Goal: Task Accomplishment & Management: Use online tool/utility

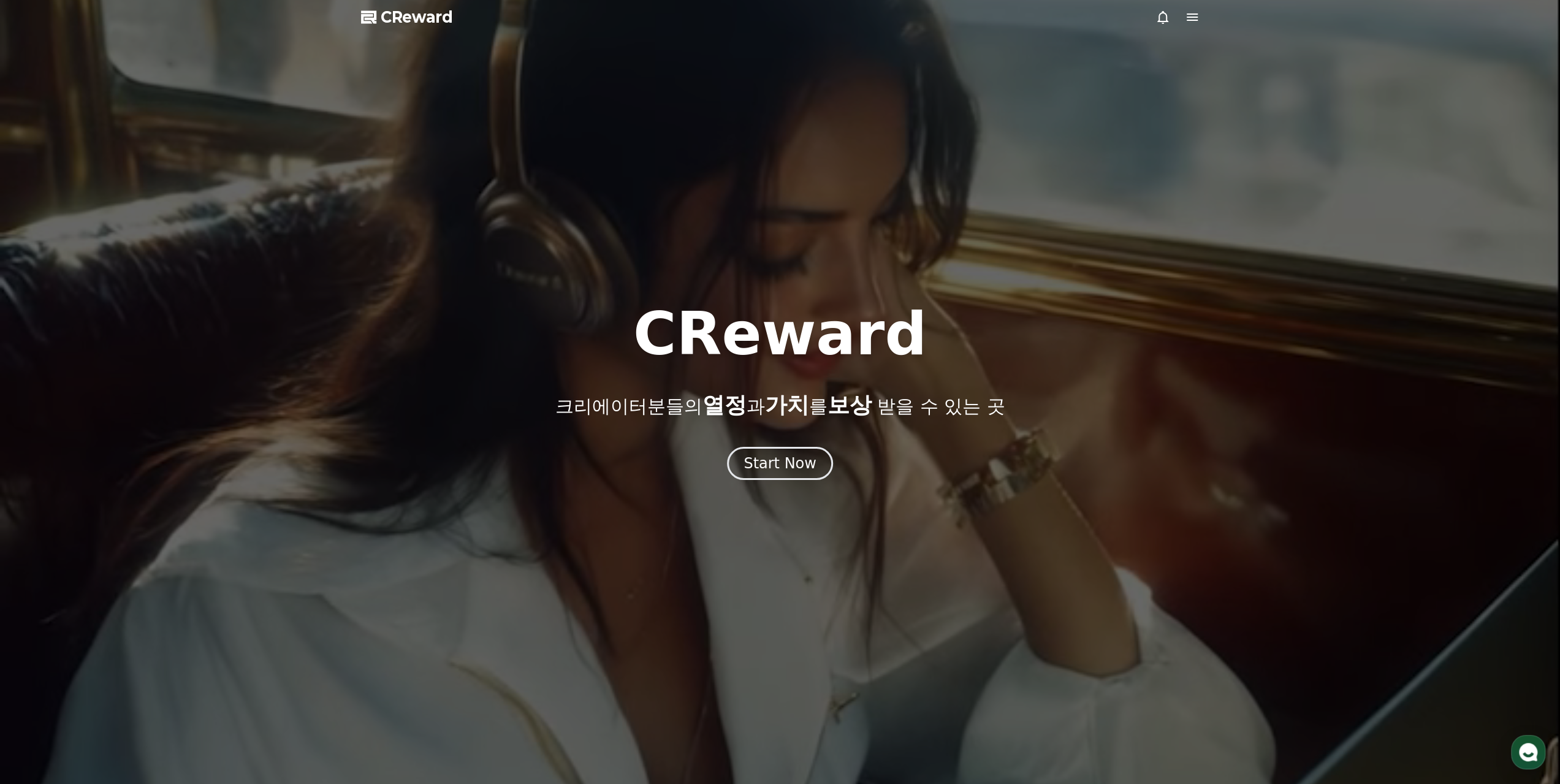
click at [833, 445] on div "CReward 크리에이터분들의 열정 과 가치 를 보상 받을 수 있는 곳 Start Now" at bounding box center [780, 392] width 1560 height 175
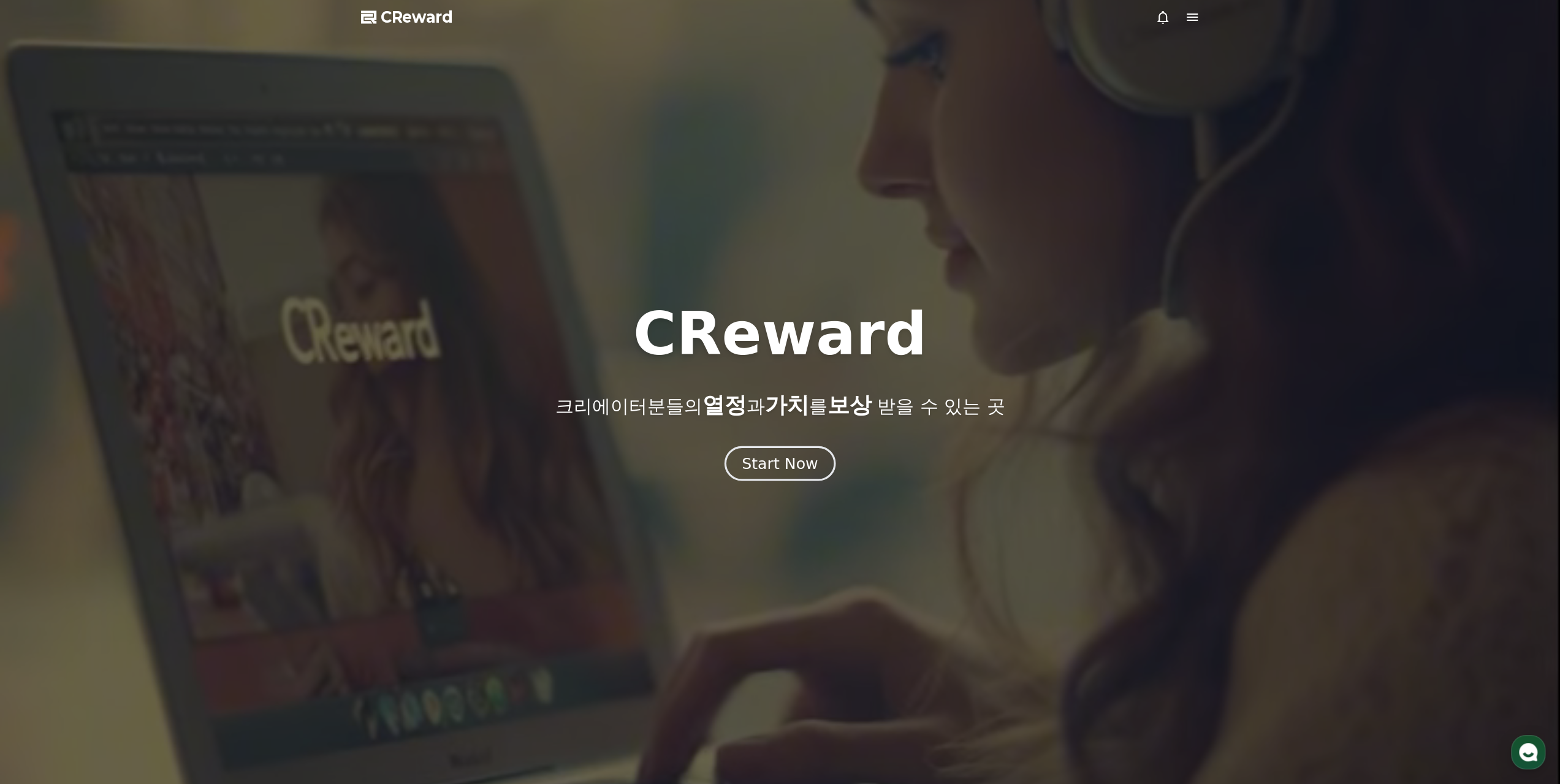
click at [804, 465] on div "Start Now" at bounding box center [780, 463] width 76 height 21
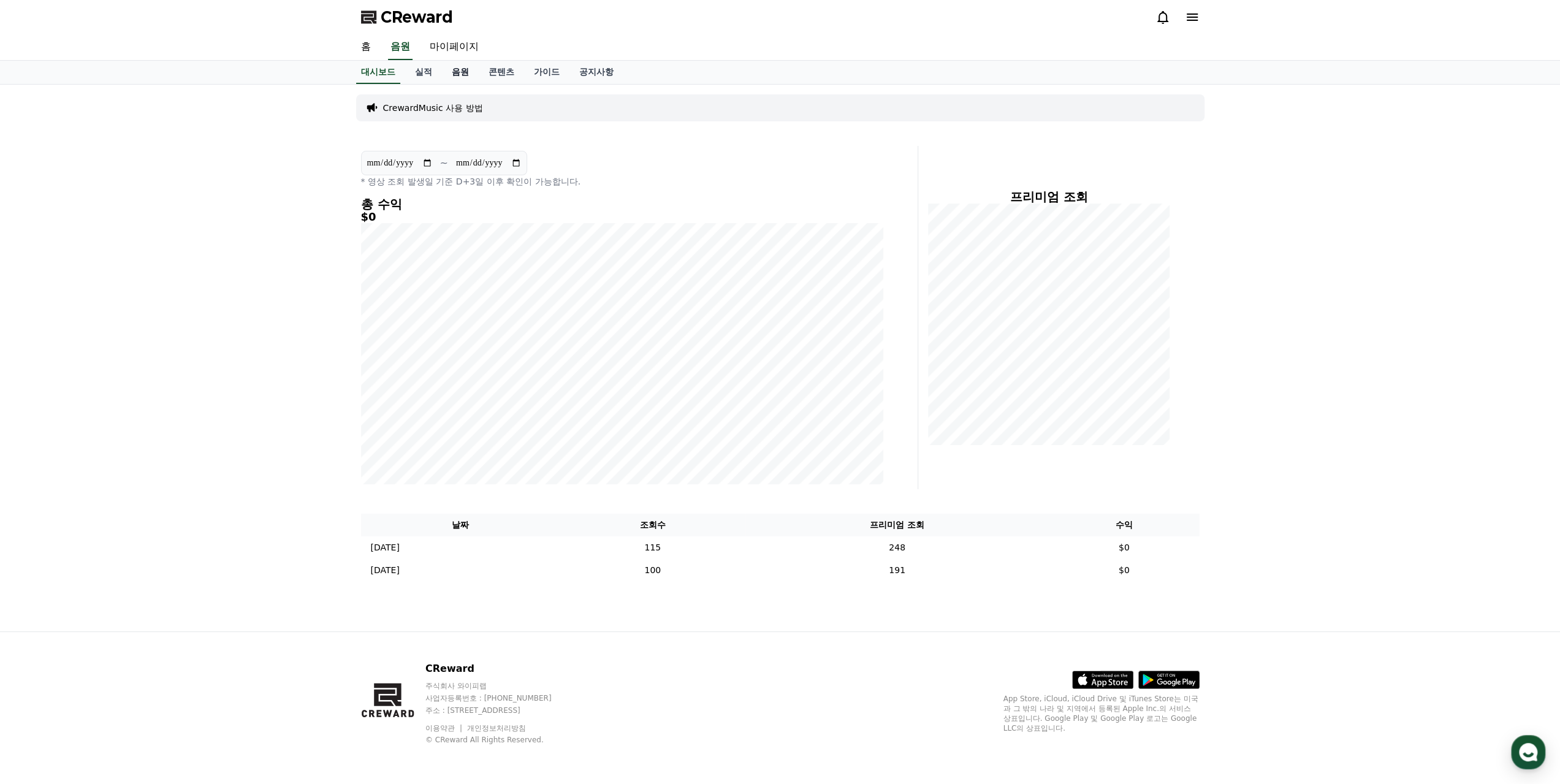
click at [465, 73] on link "음원" at bounding box center [460, 72] width 37 height 24
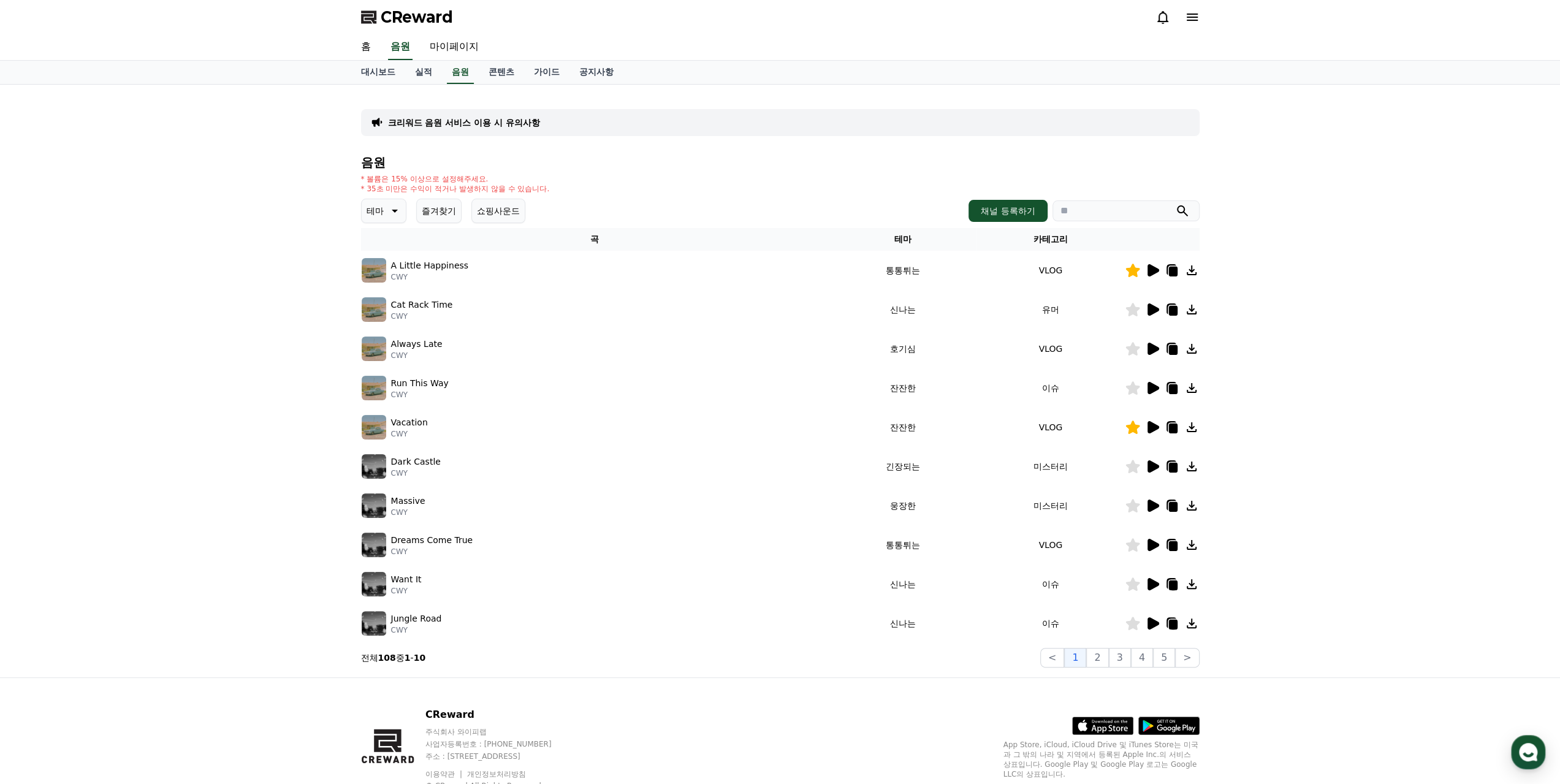
click at [453, 216] on button "즐겨찾기" at bounding box center [438, 210] width 45 height 24
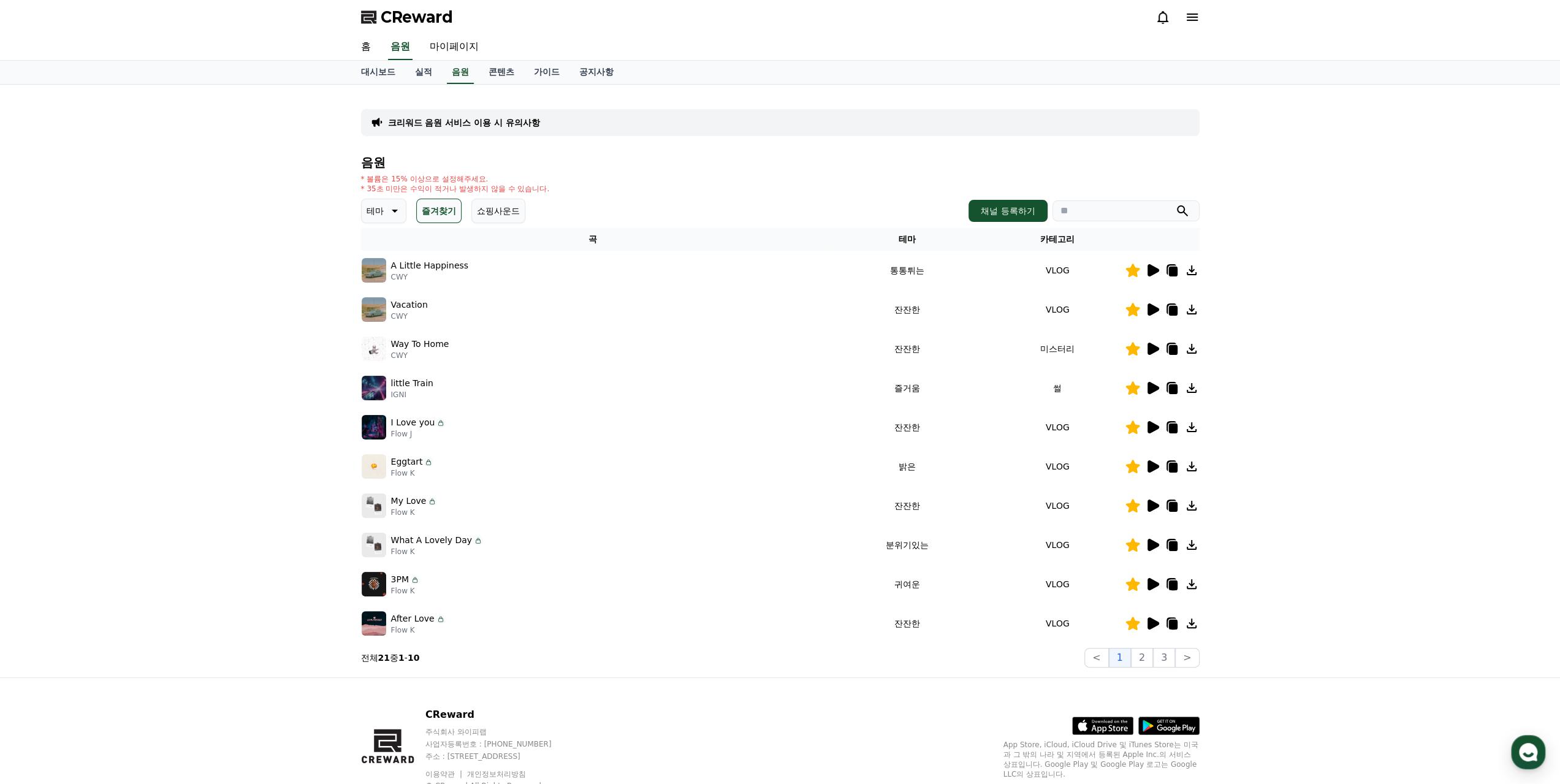
click at [1156, 583] on icon at bounding box center [1153, 584] width 11 height 12
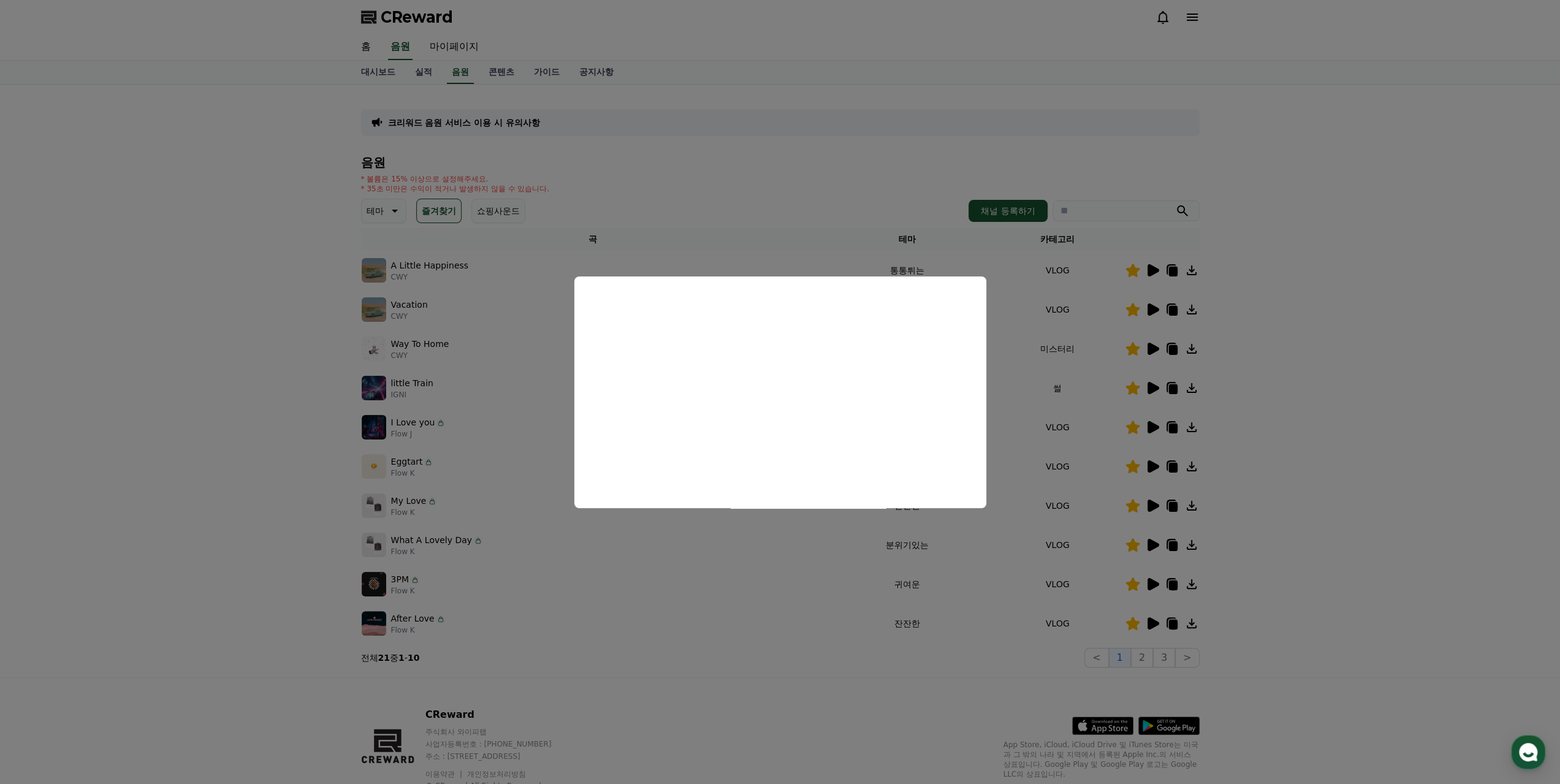
click at [1172, 584] on button "close modal" at bounding box center [780, 392] width 1560 height 784
click at [1172, 584] on icon at bounding box center [1173, 586] width 9 height 10
